Goal: Task Accomplishment & Management: Use online tool/utility

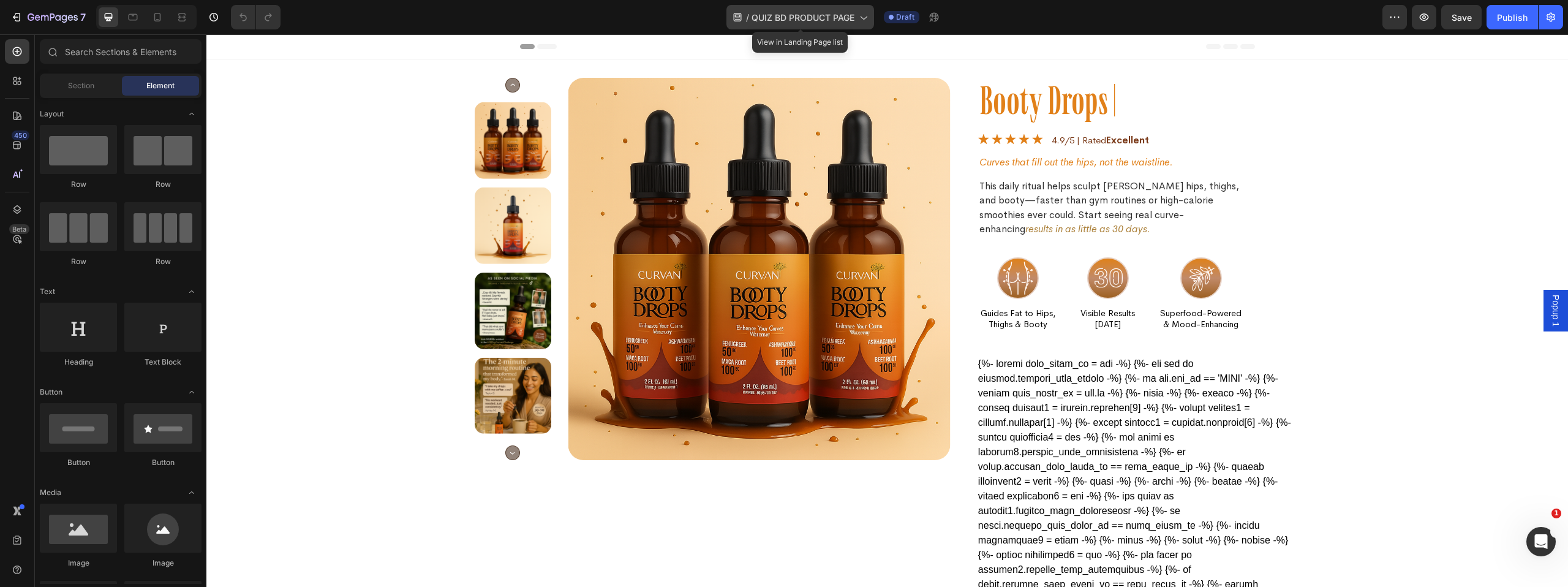
click at [858, 19] on icon at bounding box center [863, 17] width 12 height 12
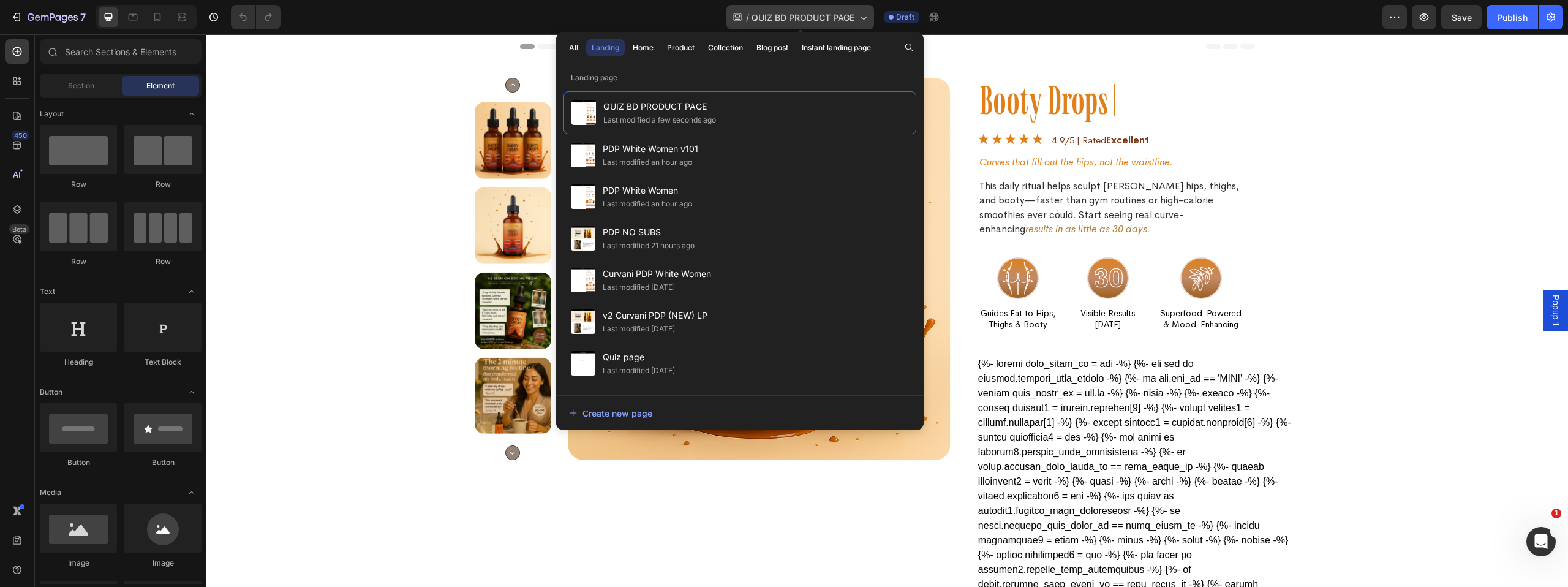
click at [858, 19] on icon at bounding box center [863, 17] width 12 height 12
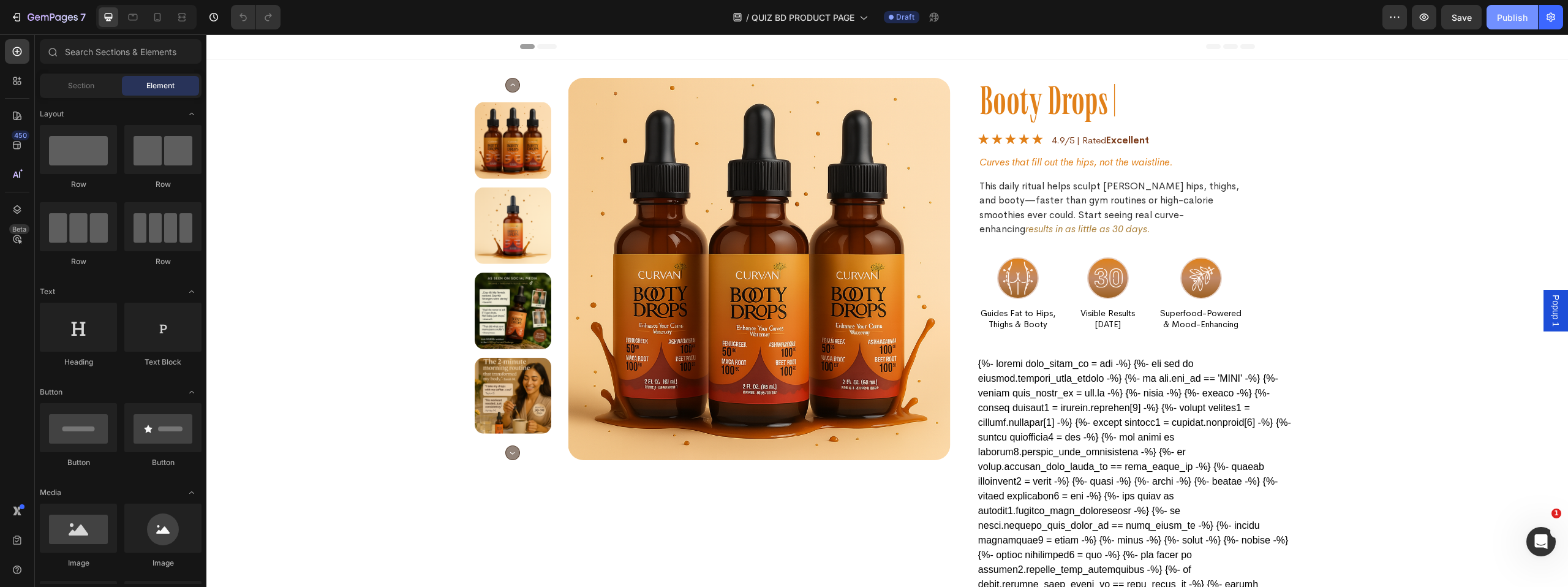
click at [1501, 20] on div "Publish" at bounding box center [1512, 17] width 31 height 13
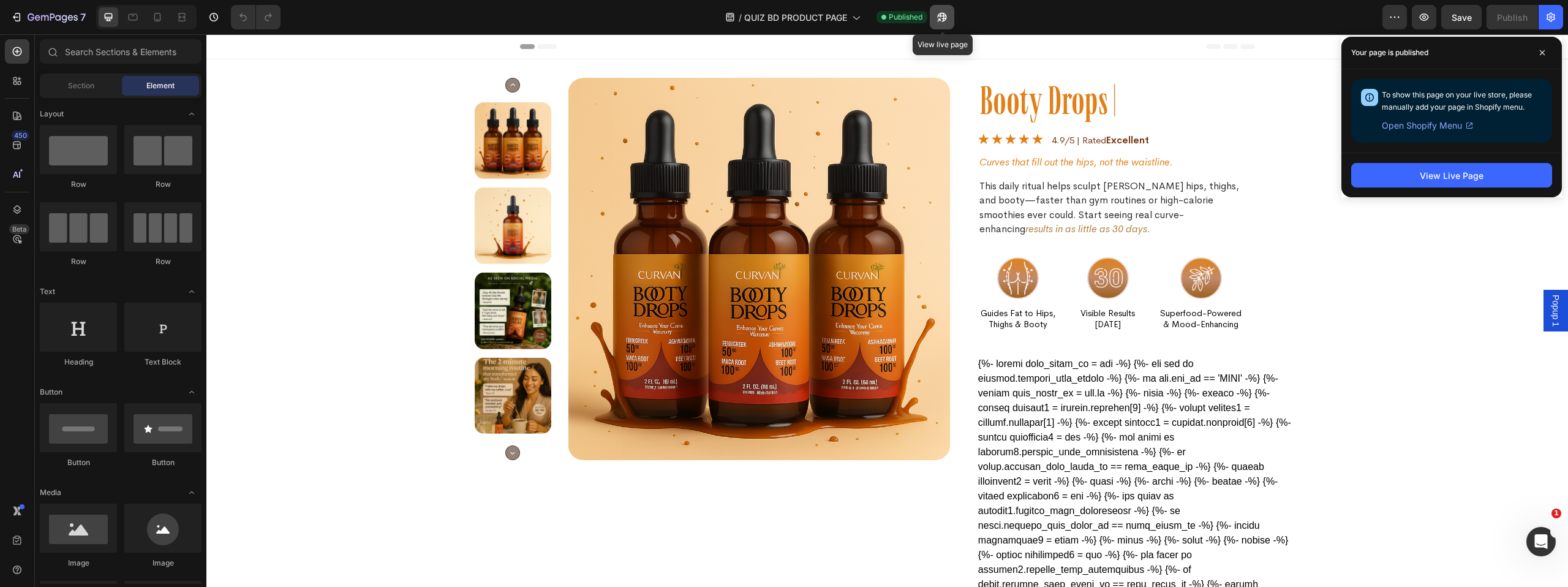
click at [949, 16] on button "button" at bounding box center [942, 17] width 25 height 25
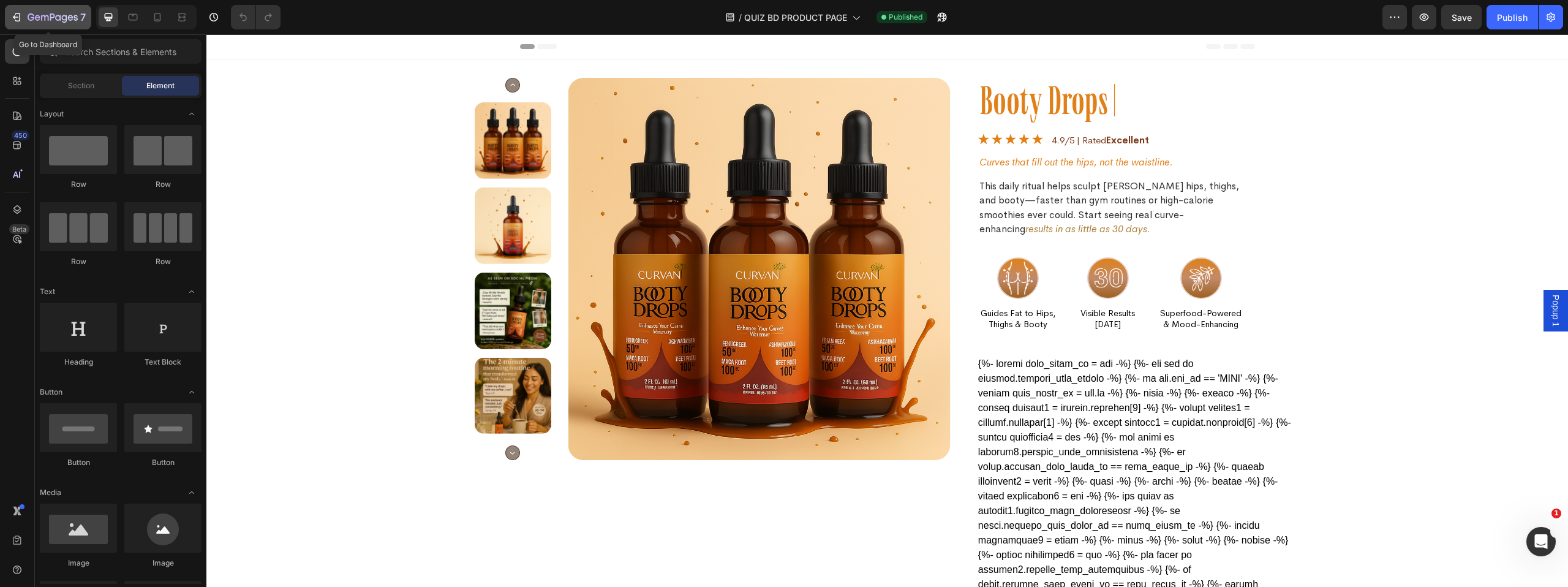
click at [19, 15] on icon "button" at bounding box center [16, 17] width 12 height 12
click at [773, 207] on img at bounding box center [759, 269] width 382 height 383
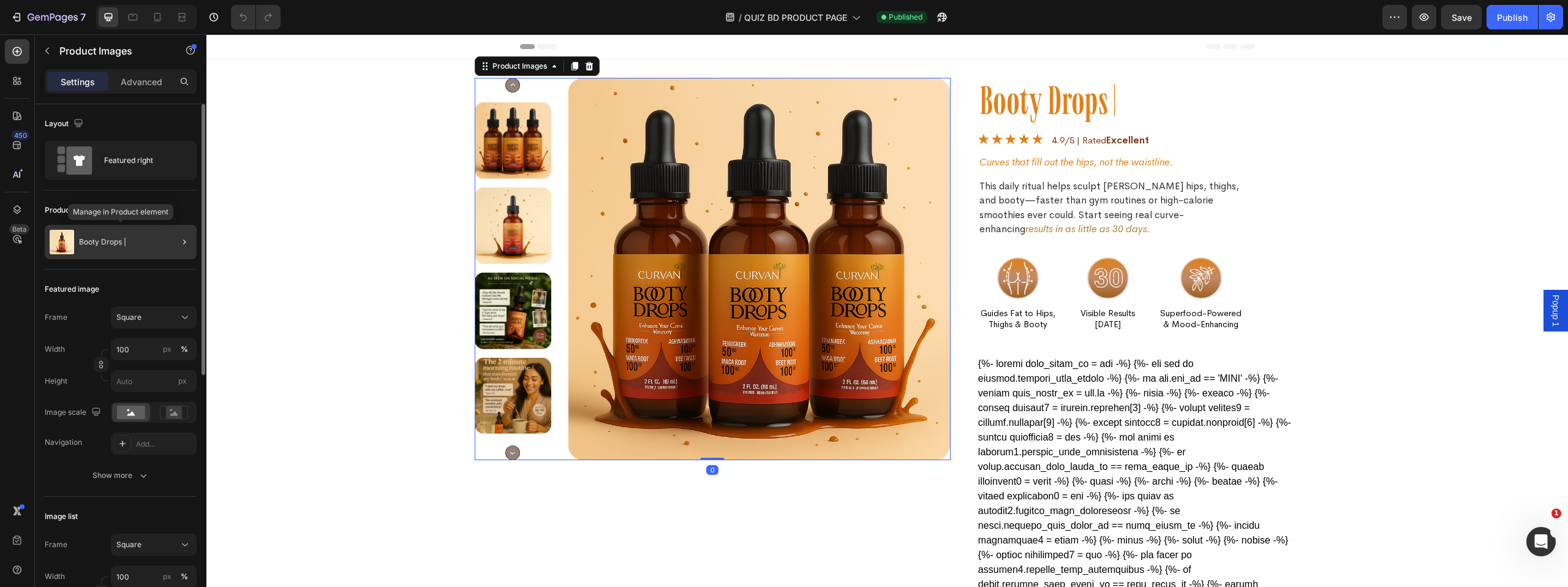
click at [98, 247] on div "Booty Drops |" at bounding box center [121, 242] width 152 height 34
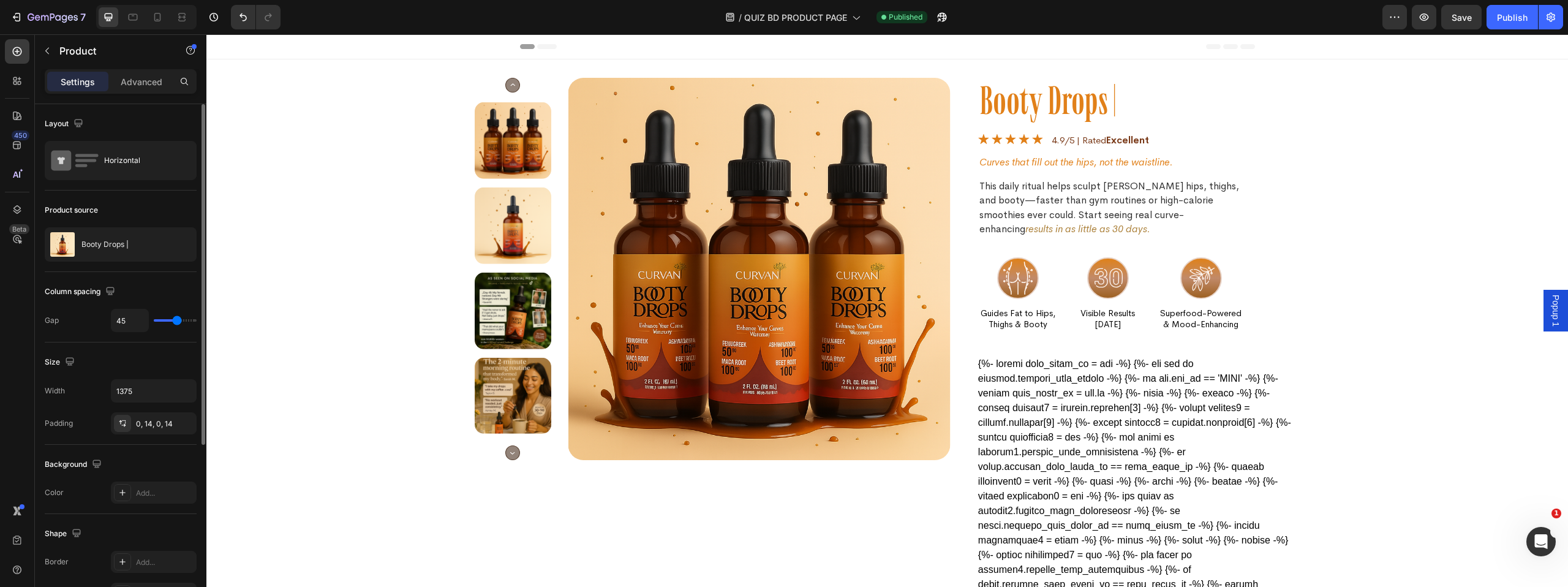
click at [922, 168] on img at bounding box center [759, 269] width 382 height 383
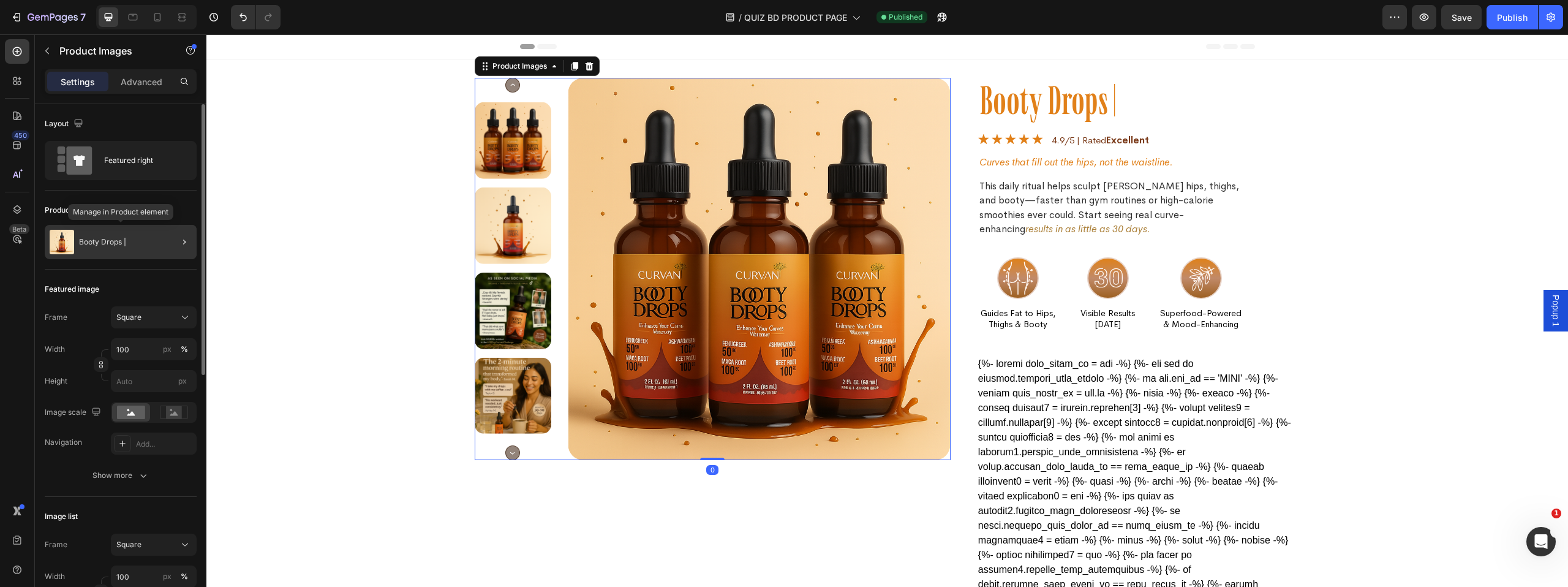
click at [69, 242] on img at bounding box center [61, 242] width 25 height 25
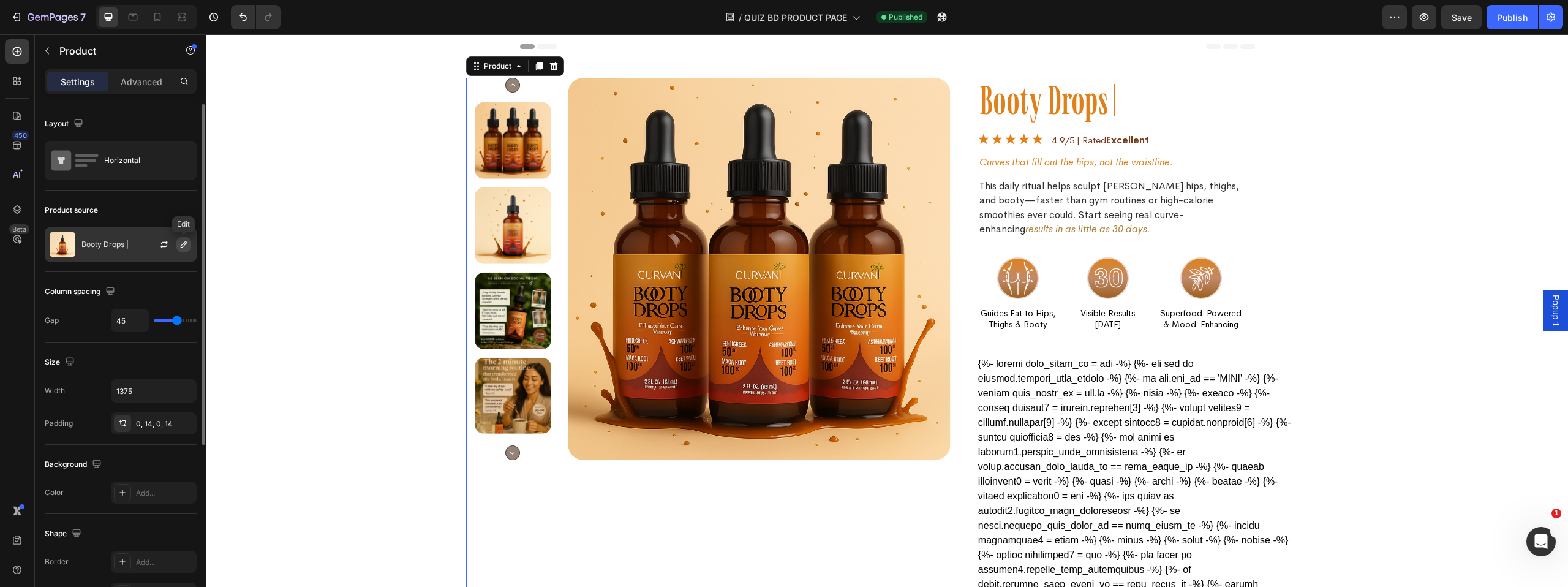
click at [179, 244] on icon "button" at bounding box center [183, 244] width 10 height 10
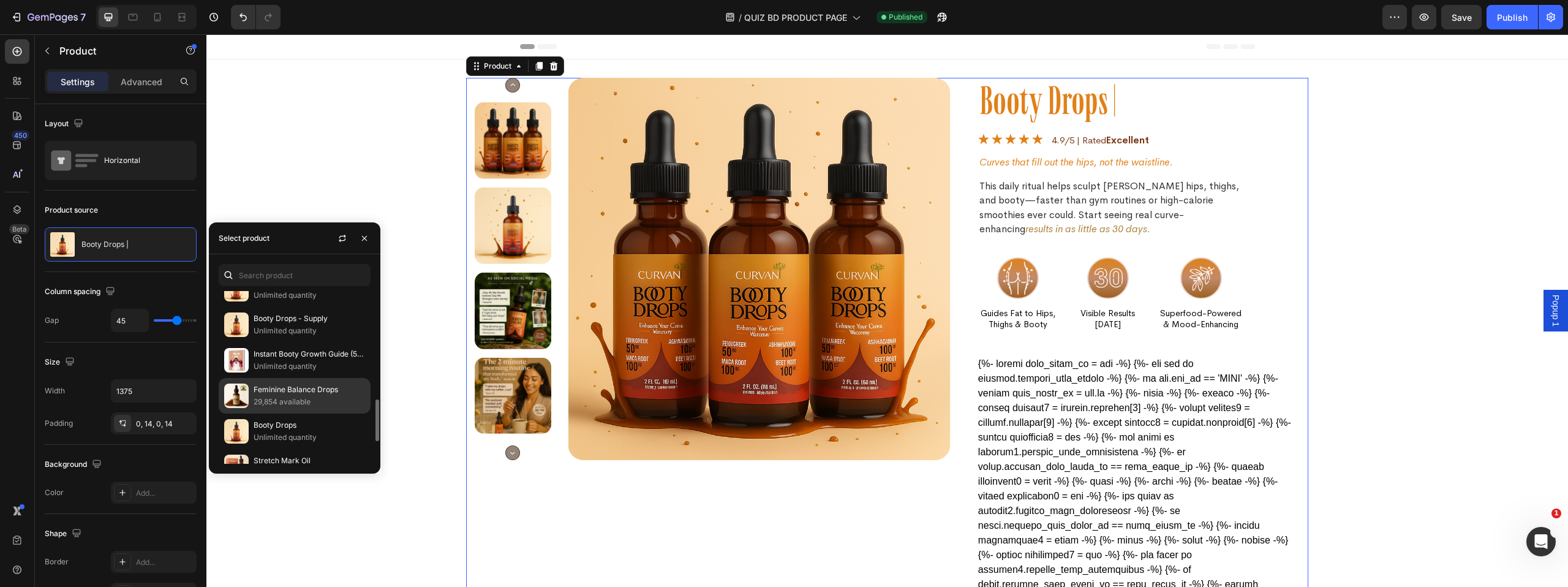
scroll to position [448, 0]
click at [292, 421] on p "Booty Drops" at bounding box center [309, 422] width 112 height 12
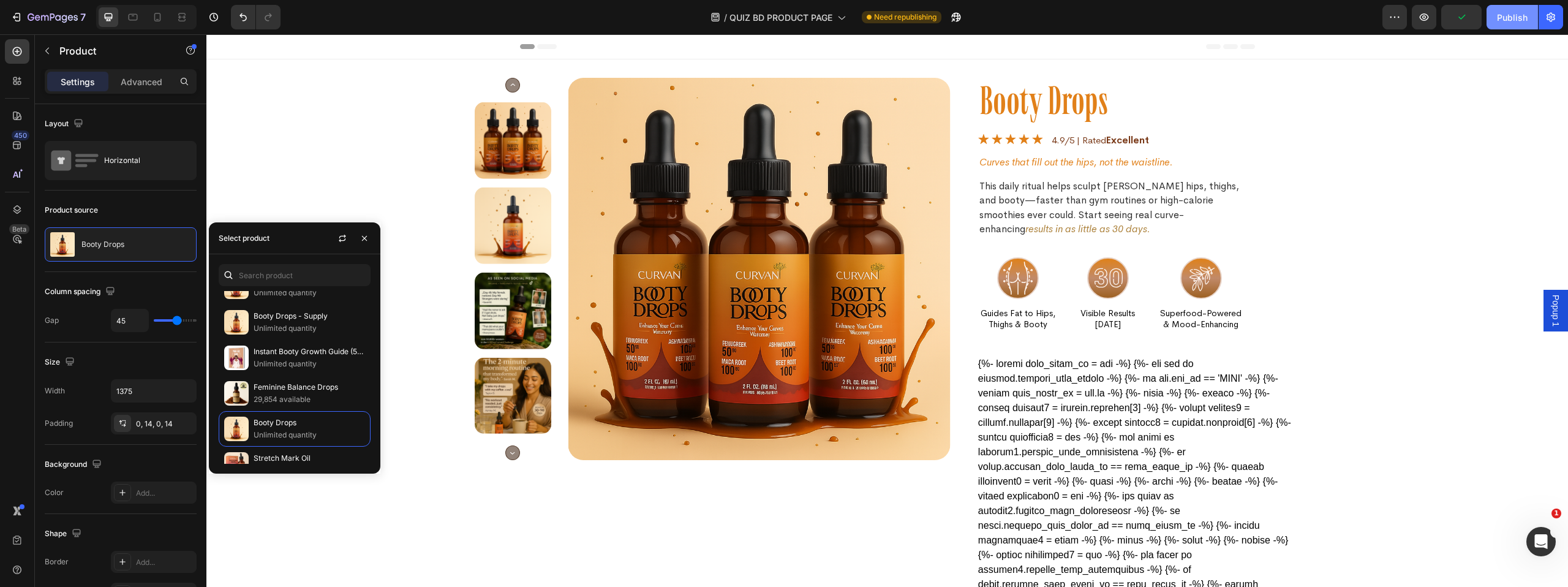
click at [1501, 19] on div "Publish" at bounding box center [1512, 17] width 31 height 13
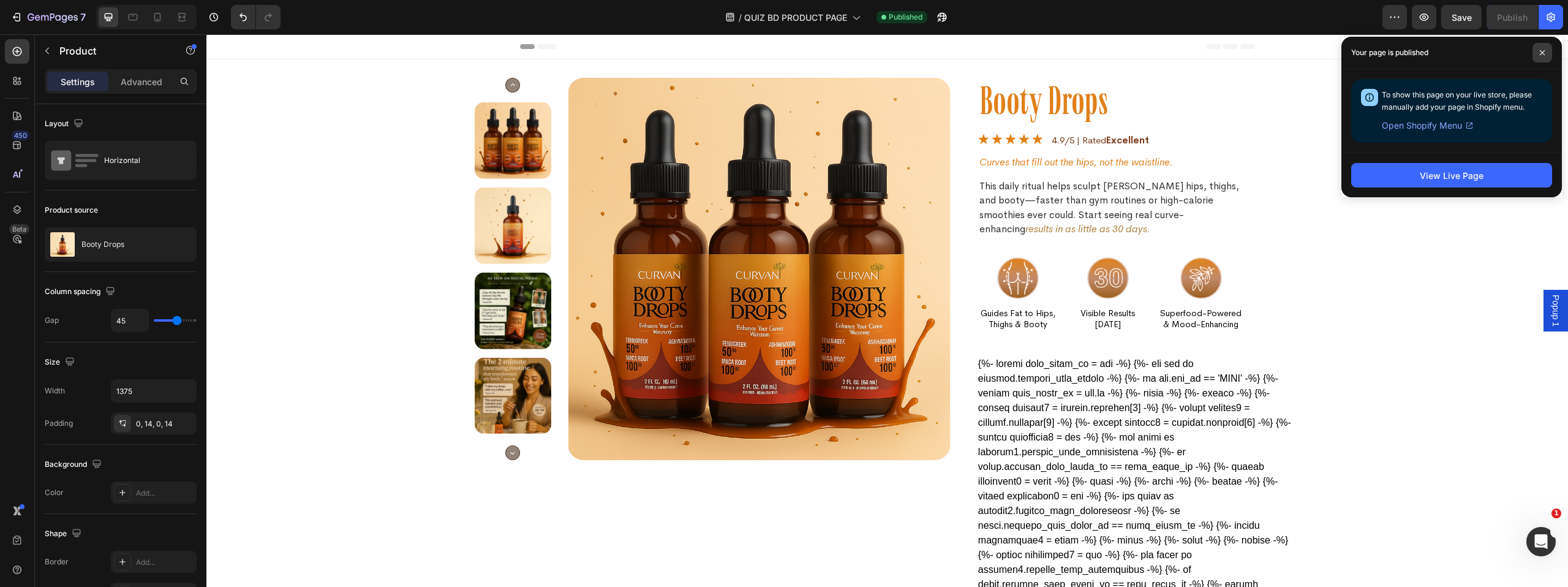
click at [1538, 49] on span at bounding box center [1542, 52] width 19 height 19
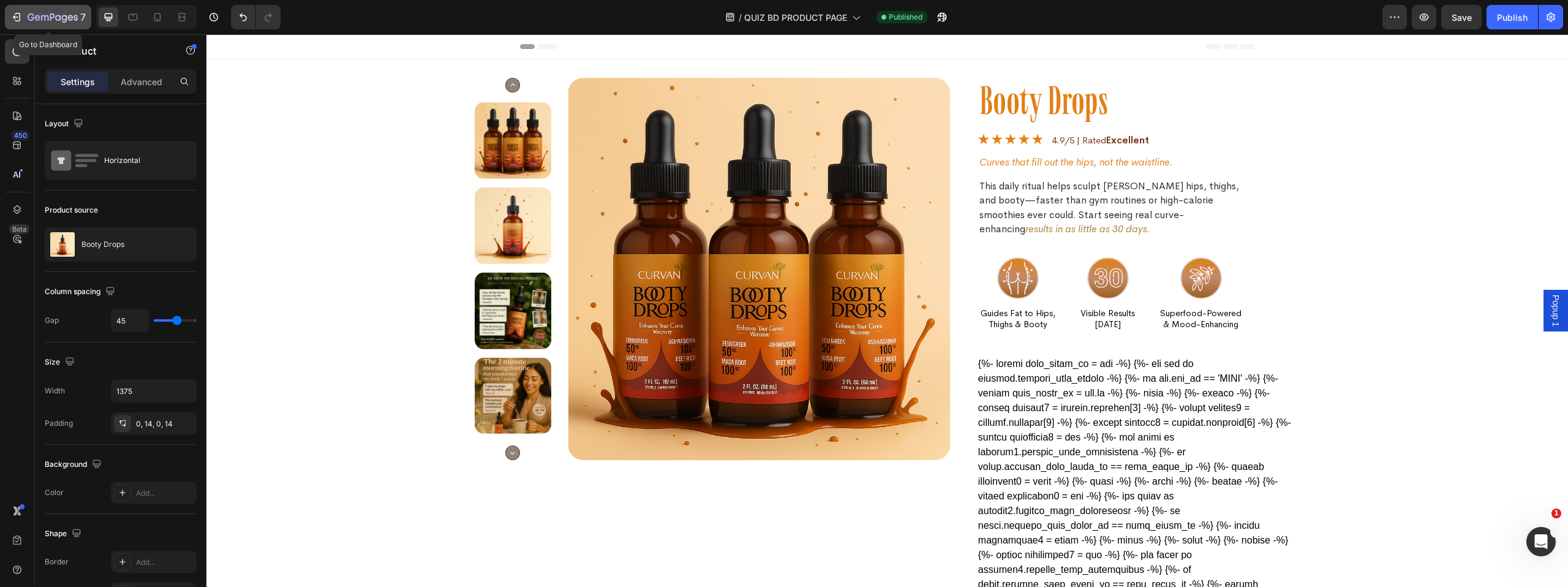
click at [9, 19] on button "7" at bounding box center [48, 17] width 86 height 25
